Goal: Transaction & Acquisition: Purchase product/service

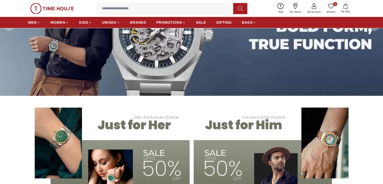
scroll to position [25, 0]
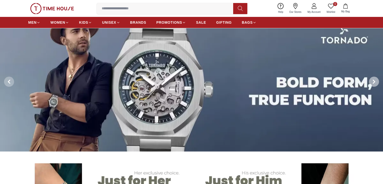
click at [377, 79] on span at bounding box center [374, 81] width 10 height 10
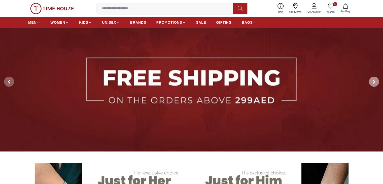
click at [376, 79] on span at bounding box center [374, 81] width 10 height 10
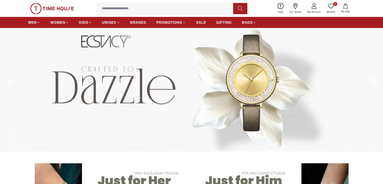
click at [376, 79] on span at bounding box center [374, 81] width 10 height 10
click at [373, 79] on icon at bounding box center [374, 81] width 4 height 4
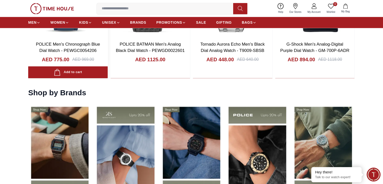
scroll to position [679, 0]
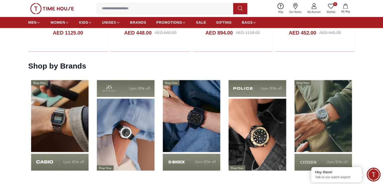
click at [250, 124] on img at bounding box center [256, 124] width 63 height 99
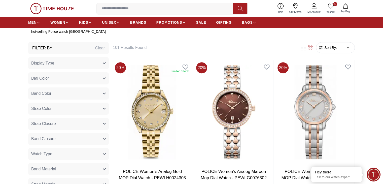
scroll to position [277, 0]
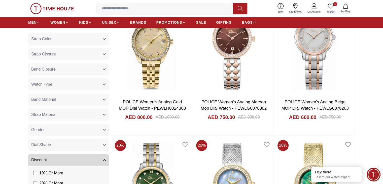
click at [103, 128] on icon "button" at bounding box center [104, 129] width 3 height 3
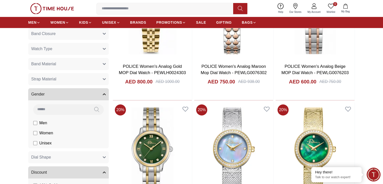
scroll to position [352, 0]
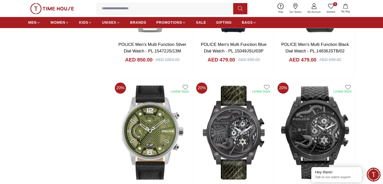
scroll to position [780, 0]
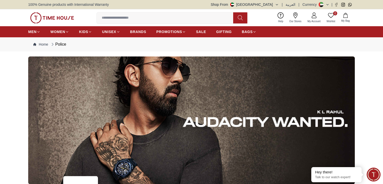
click at [120, 15] on input at bounding box center [167, 18] width 140 height 10
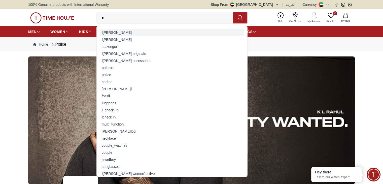
type input "*"
click at [113, 34] on div "l [PERSON_NAME]" at bounding box center [172, 32] width 144 height 7
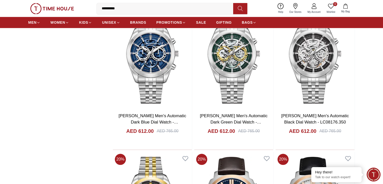
scroll to position [579, 0]
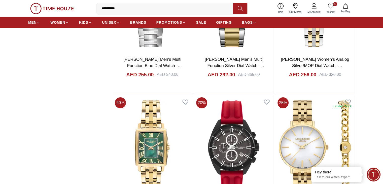
scroll to position [1836, 0]
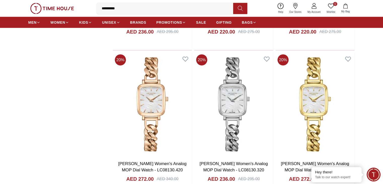
scroll to position [3144, 0]
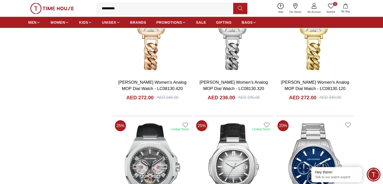
scroll to position [3245, 0]
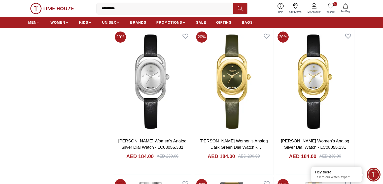
scroll to position [1509, 0]
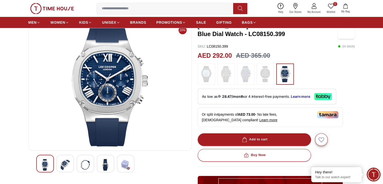
scroll to position [126, 0]
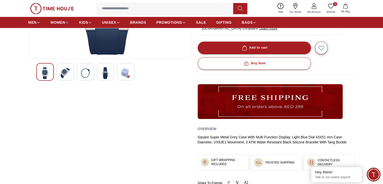
click at [64, 77] on img at bounding box center [65, 73] width 9 height 12
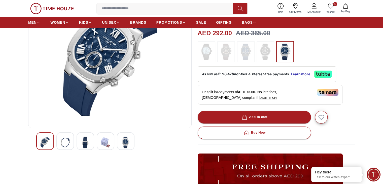
scroll to position [0, 0]
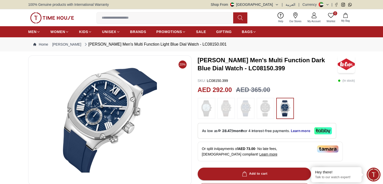
click at [132, 113] on img at bounding box center [109, 120] width 155 height 121
click at [139, 98] on img at bounding box center [109, 120] width 155 height 121
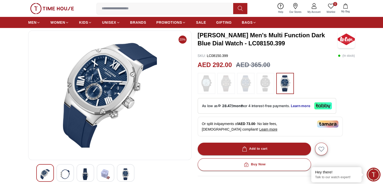
scroll to position [101, 0]
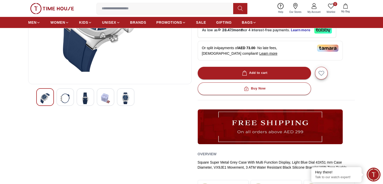
click at [125, 95] on img at bounding box center [125, 98] width 9 height 12
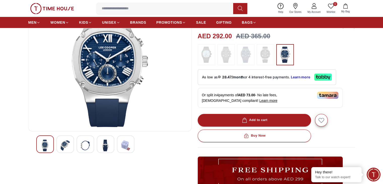
scroll to position [75, 0]
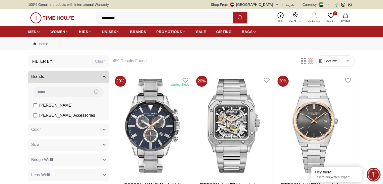
click at [94, 129] on button "Color" at bounding box center [68, 129] width 80 height 12
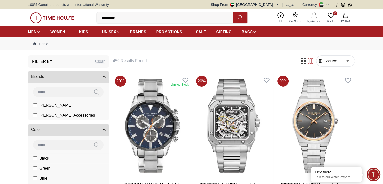
click at [38, 108] on label "Black" at bounding box center [52, 105] width 39 height 6
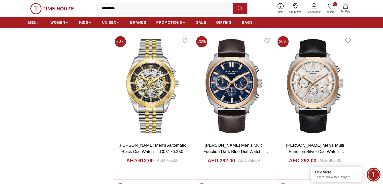
scroll to position [629, 0]
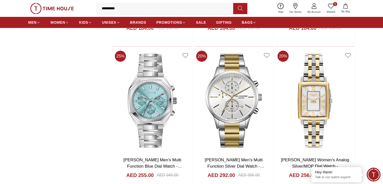
scroll to position [1861, 0]
